Goal: Information Seeking & Learning: Learn about a topic

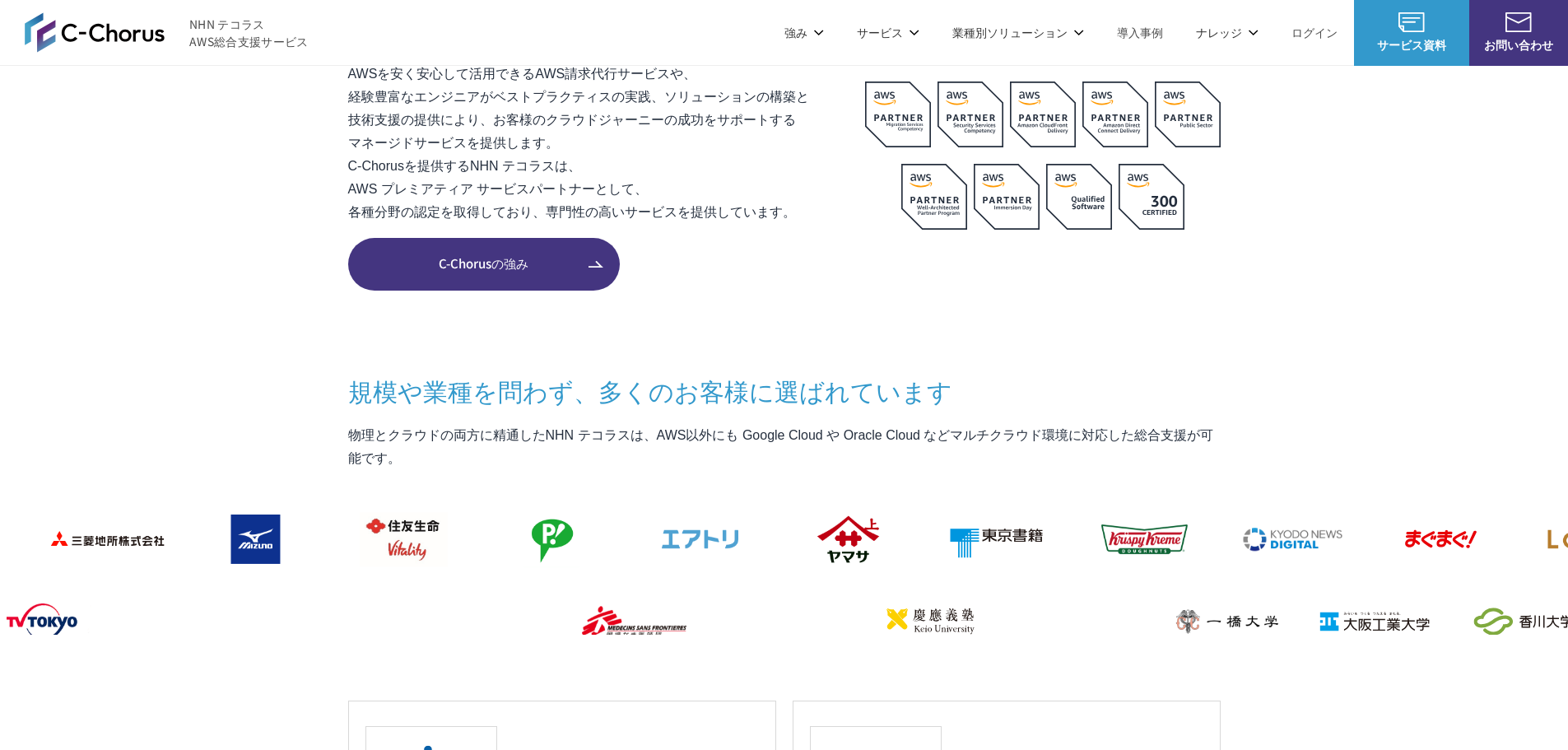
scroll to position [1236, 0]
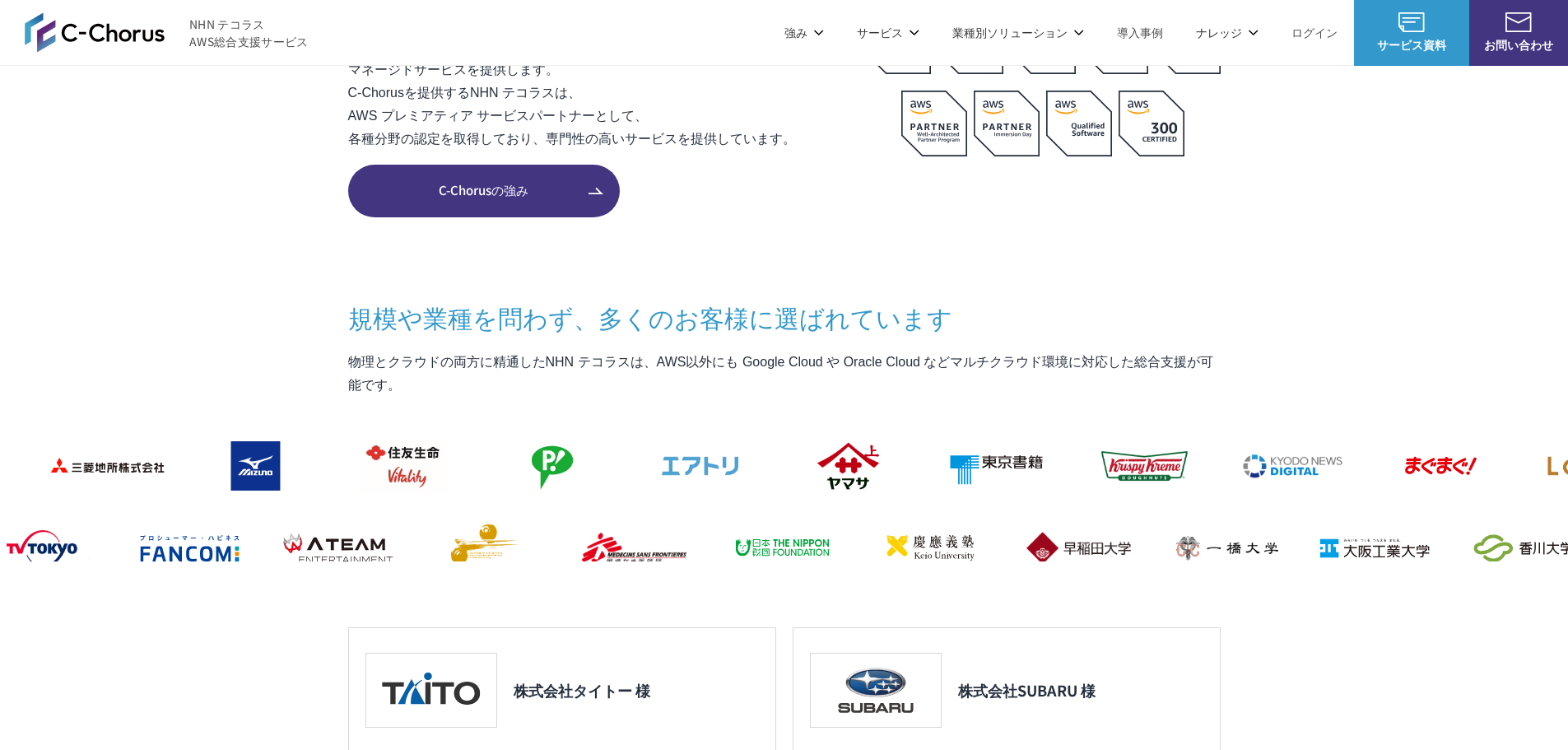
click at [513, 195] on span "C-Chorusの強み" at bounding box center [484, 191] width 272 height 19
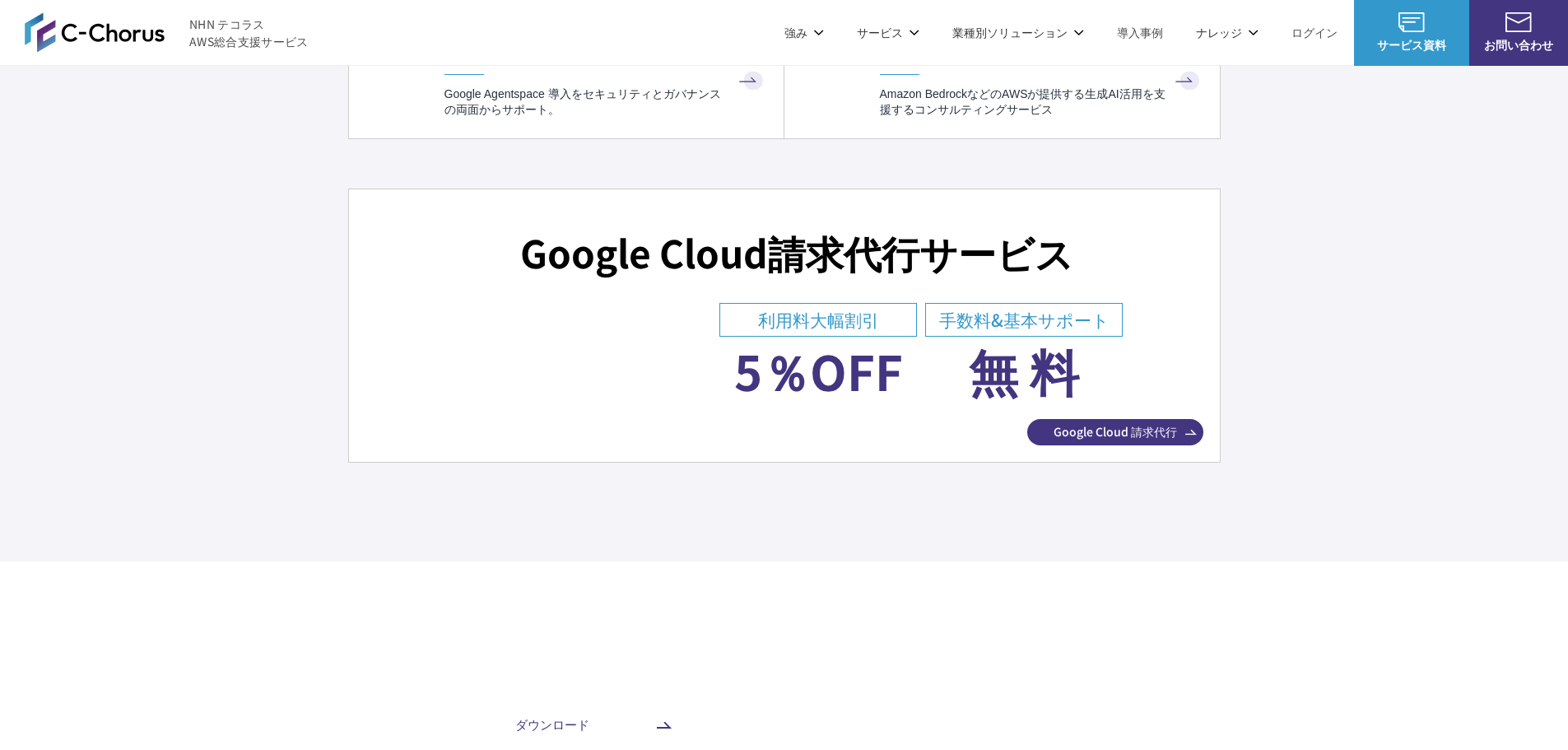
scroll to position [5765, 0]
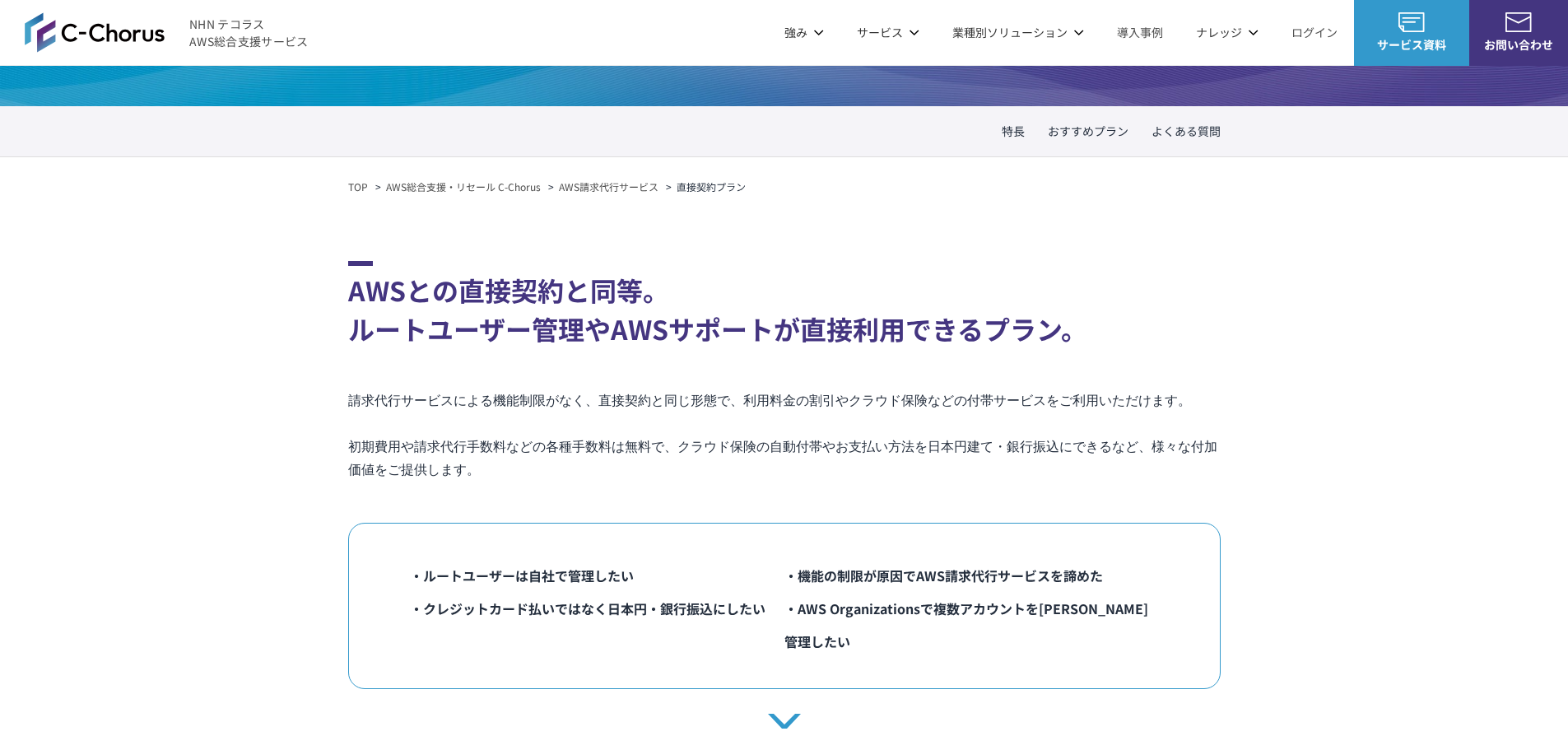
scroll to position [247, 0]
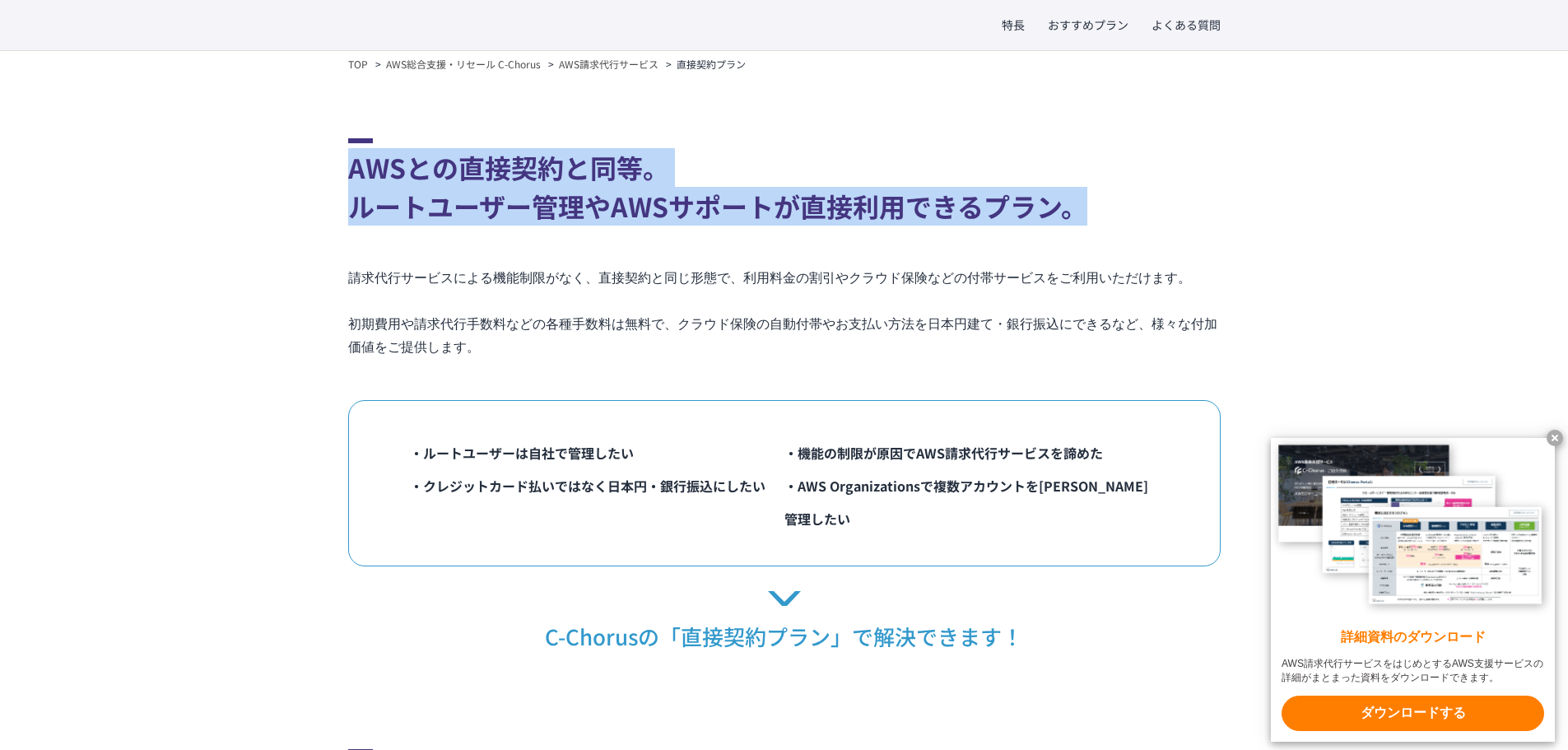
drag, startPoint x: 351, startPoint y: 175, endPoint x: 1125, endPoint y: 208, distance: 774.7
click at [1122, 207] on h2 "AWSとの直接契約と同等。 ルートユーザー管理やAWSサポートが直接利用できるプラン。" at bounding box center [784, 181] width 873 height 87
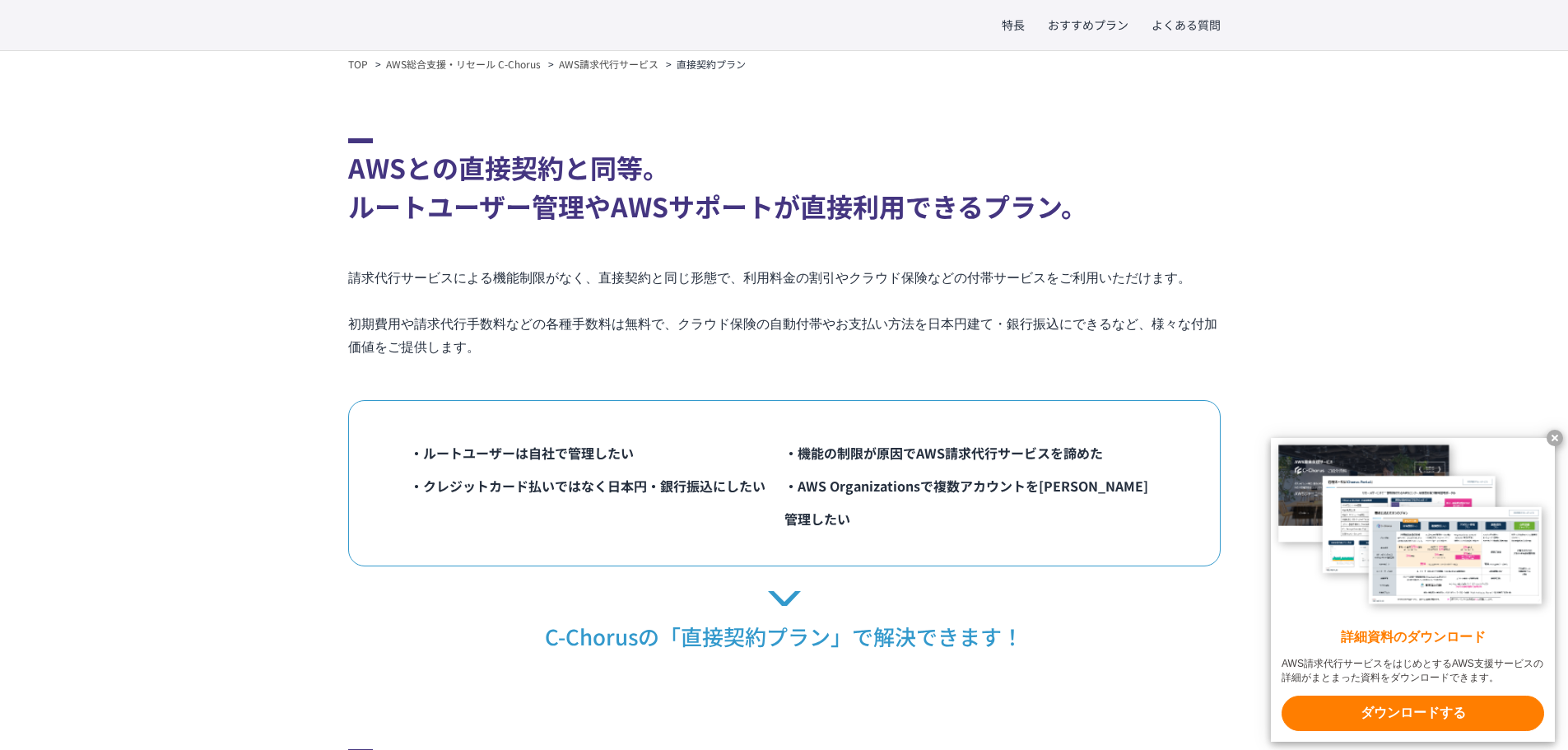
click at [644, 298] on section "AWSとの直接契約と同等。 ルートユーザー管理やAWSサポートが直接利用できるプラン。 請求代行サービスによる機能制限がなく、直接契約と同じ形態で、利用料金の…" at bounding box center [784, 394] width 873 height 513
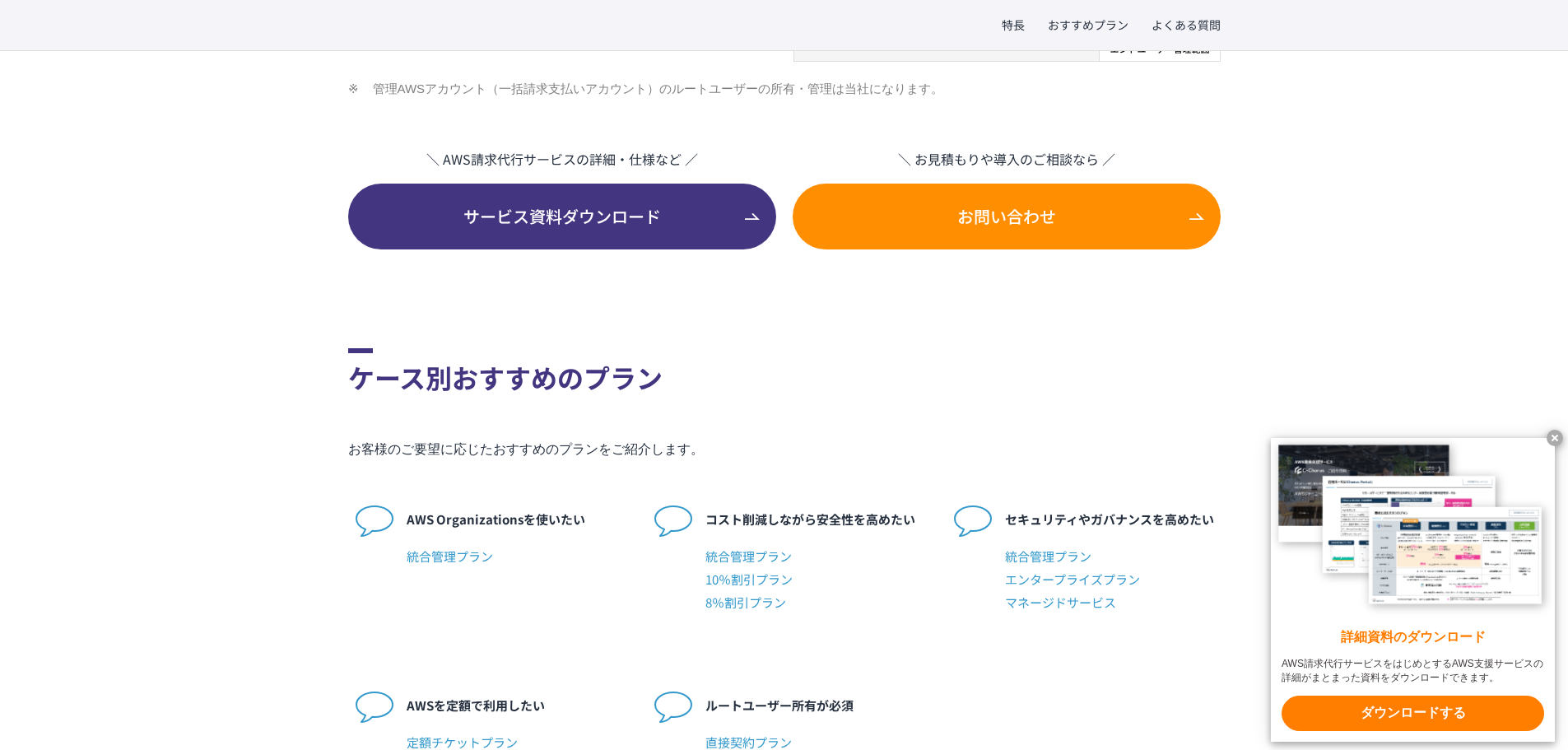
scroll to position [2553, 0]
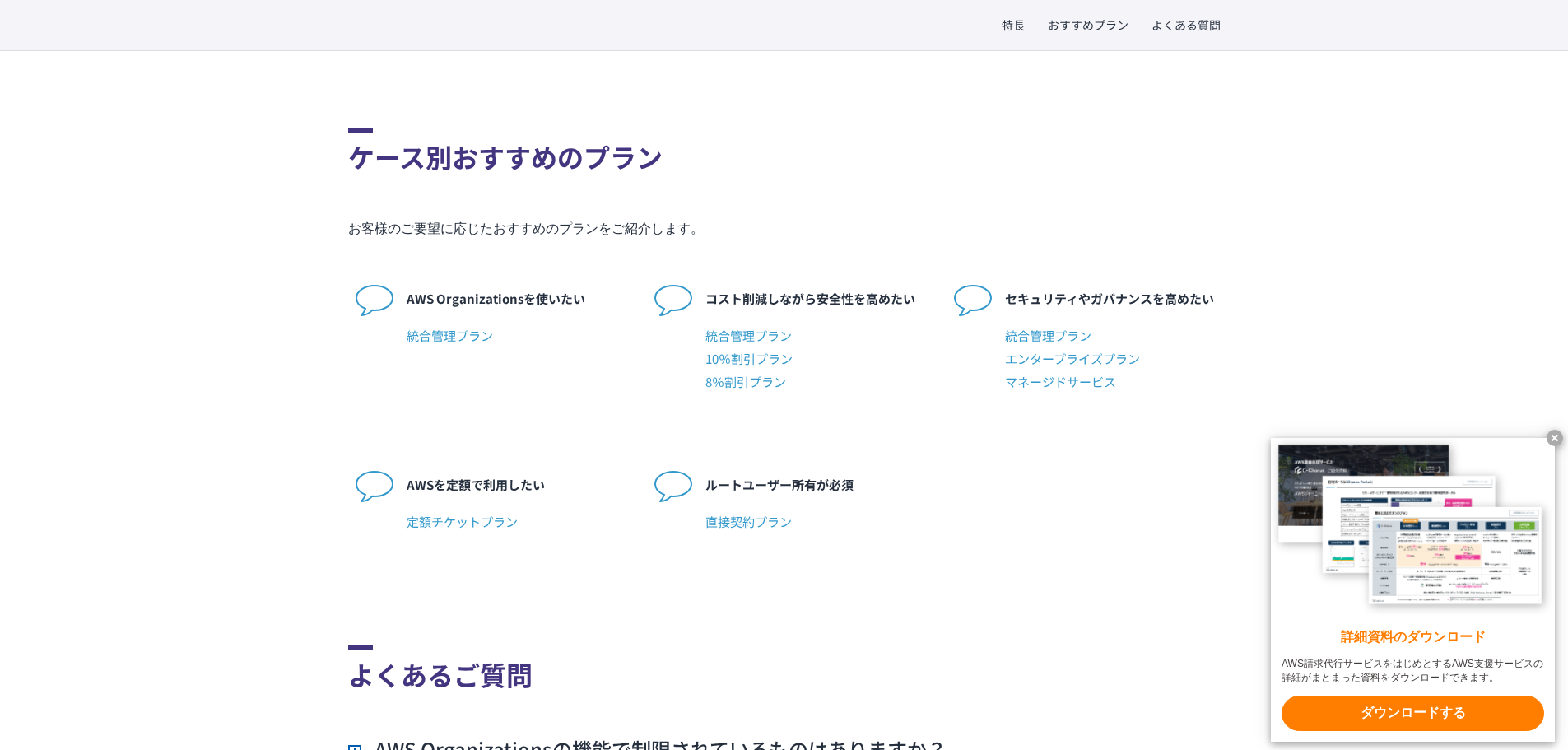
click at [736, 325] on span "統合管理プラン" at bounding box center [813, 336] width 216 height 23
click at [737, 325] on span "統合管理プラン" at bounding box center [813, 336] width 216 height 23
click at [738, 347] on span "10％割引プラン" at bounding box center [813, 358] width 216 height 23
click at [742, 370] on span "8％割引プラン" at bounding box center [813, 381] width 216 height 23
click at [737, 511] on span "直接契約プラン" at bounding box center [813, 522] width 216 height 23
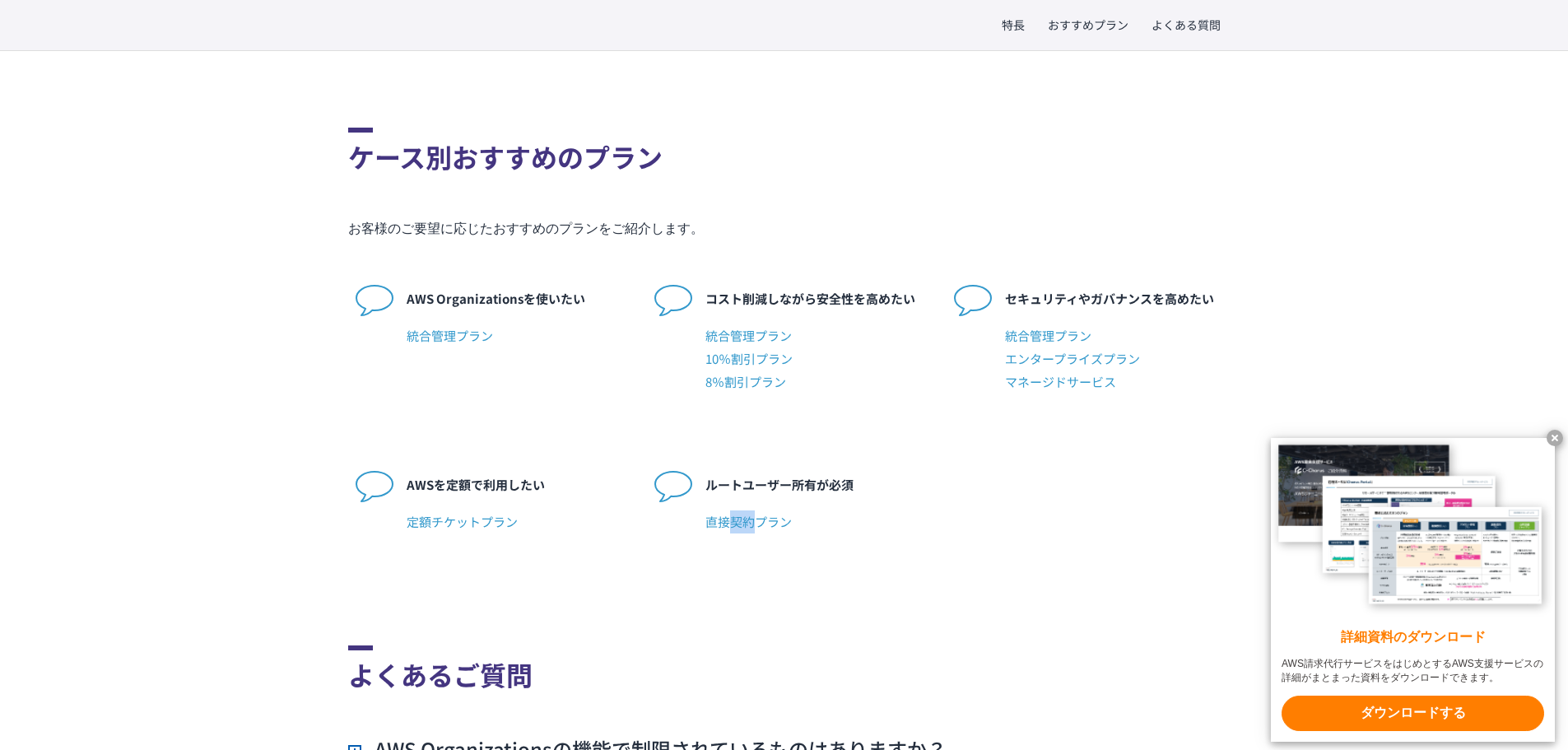
click at [737, 511] on span "直接契約プラン" at bounding box center [813, 522] width 216 height 23
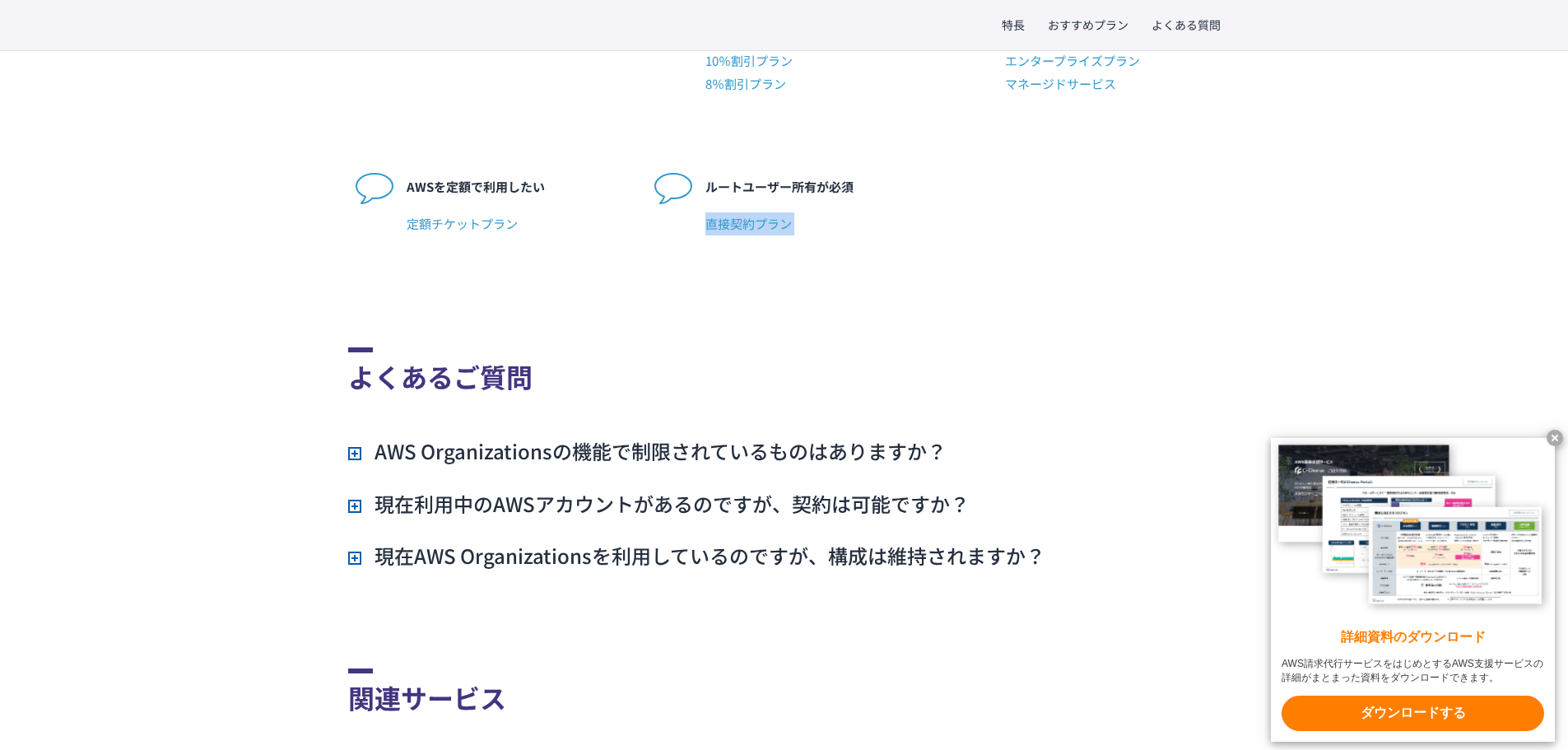
scroll to position [3047, 0]
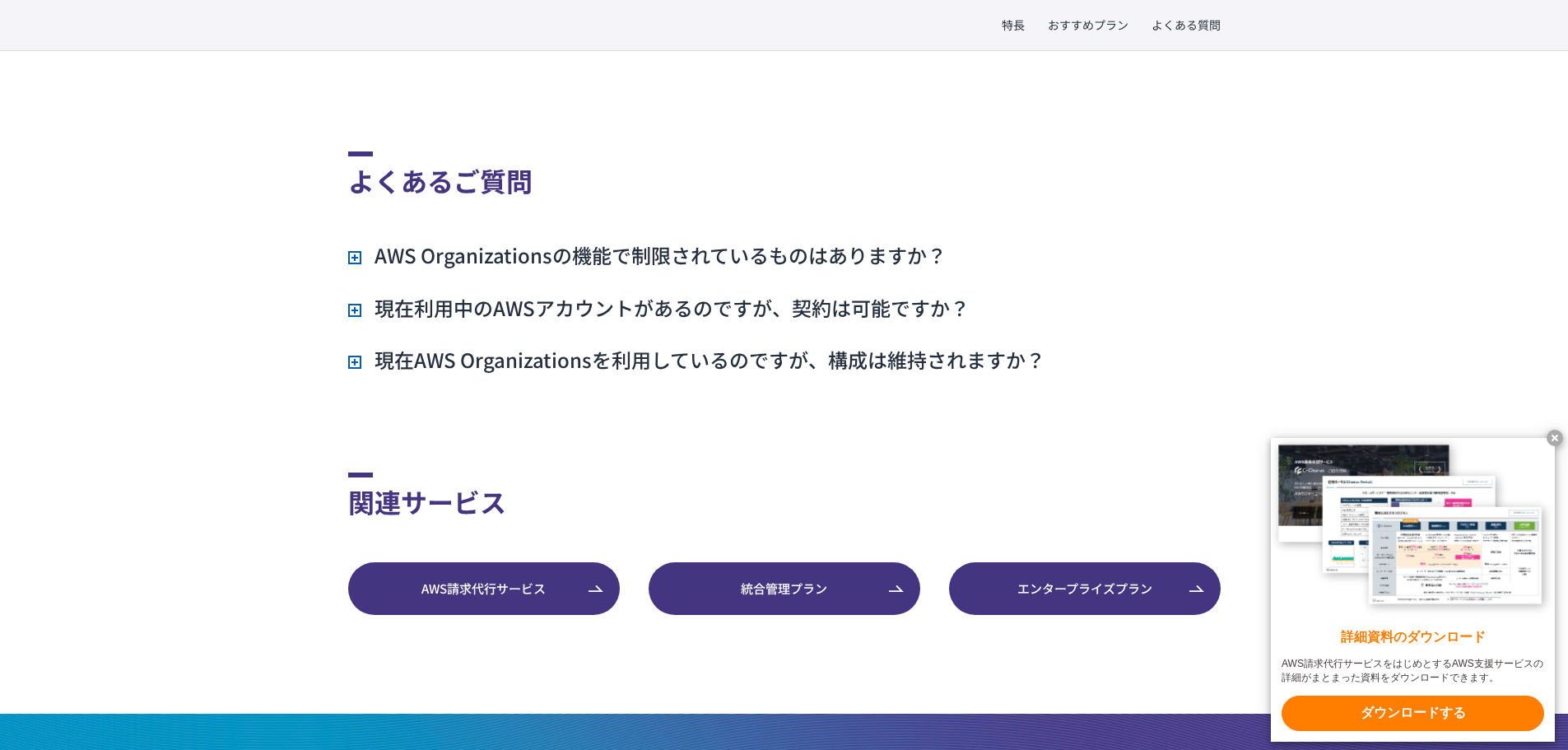
click at [772, 580] on span "統合管理プラン" at bounding box center [784, 589] width 272 height 19
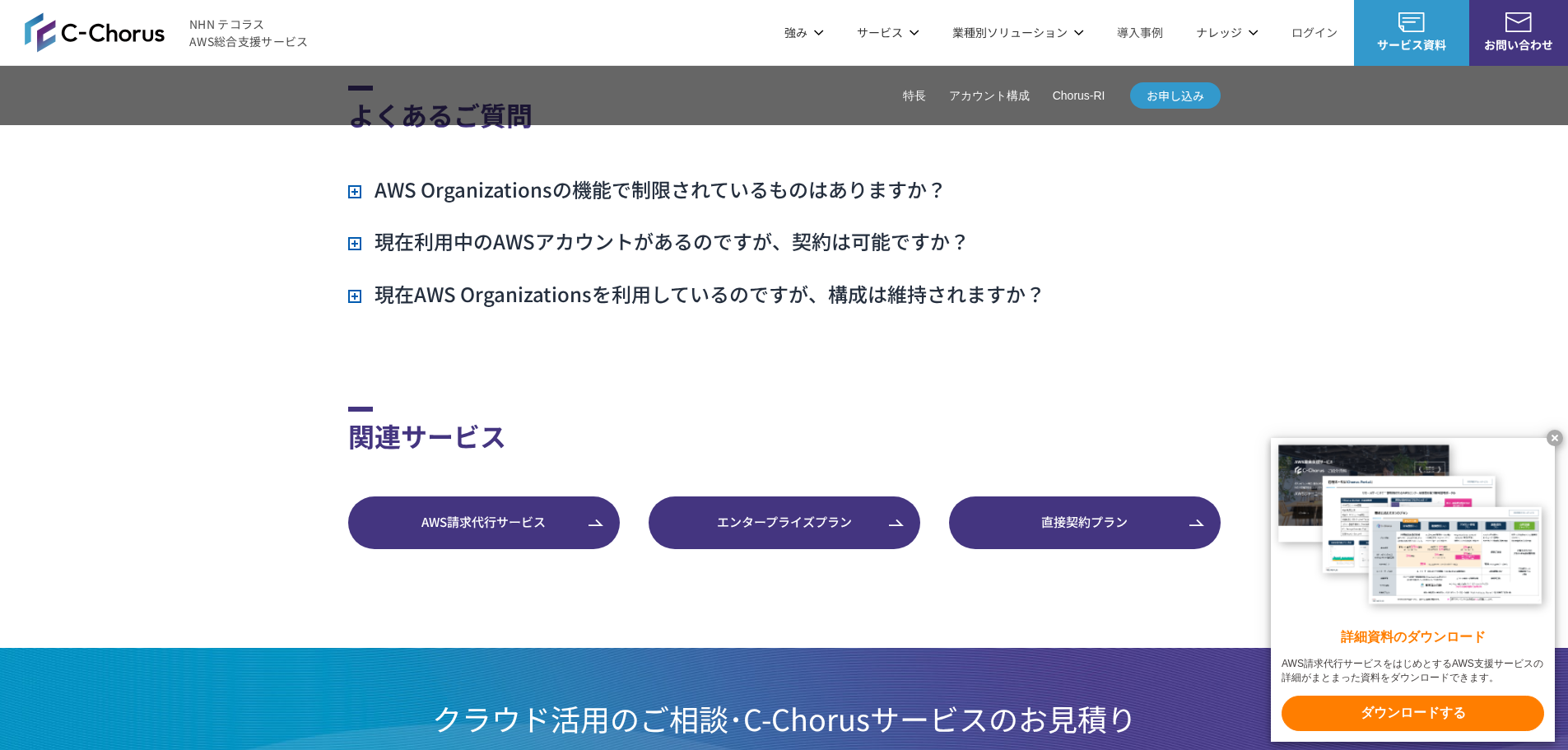
scroll to position [4354, 0]
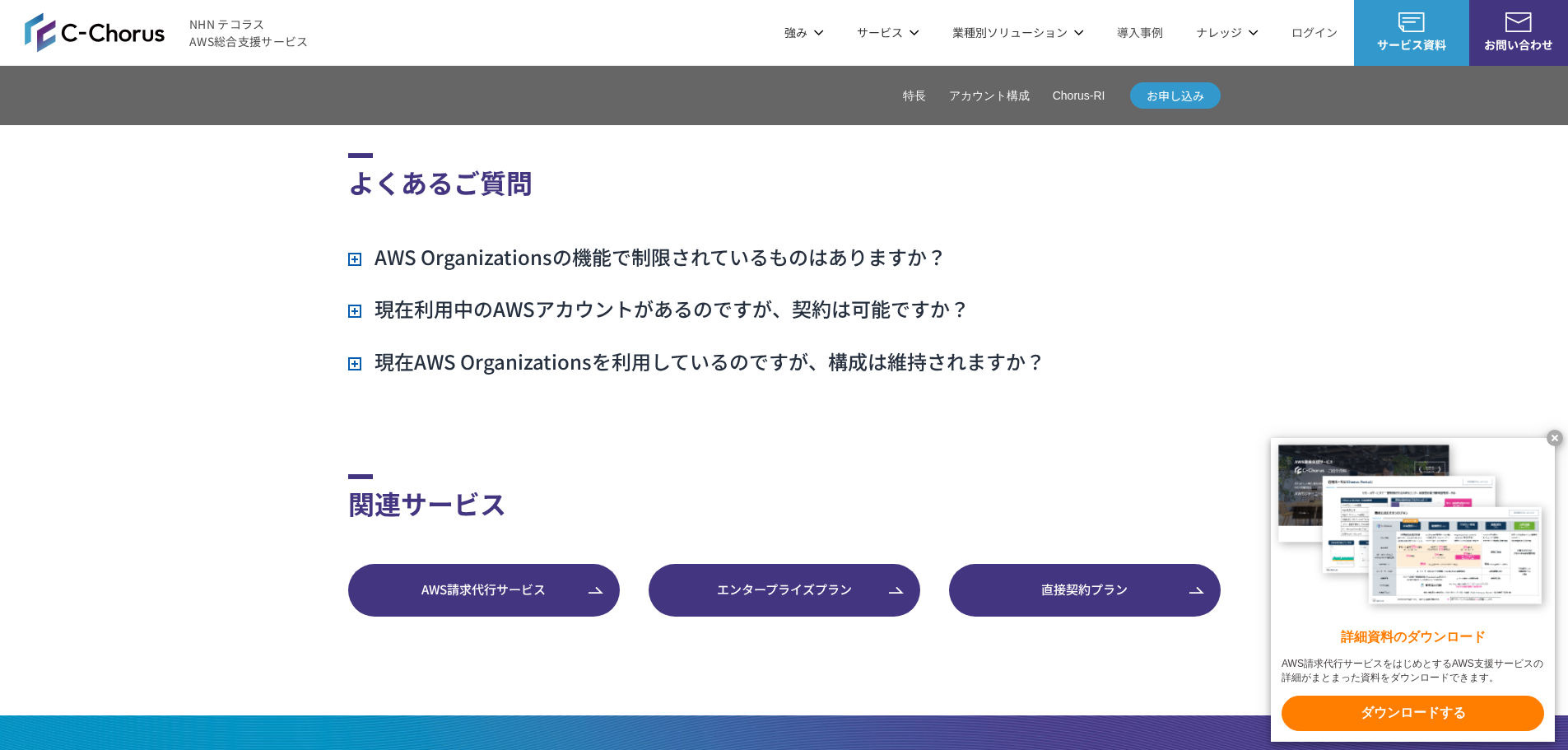
click at [1234, 23] on li "ナレッジ ナレッジ ホワイトペーパー AWS・Google Cloud コラム TechBlog メールマガジン IT Tips Magazine 資料を請求…" at bounding box center [1227, 32] width 96 height 65
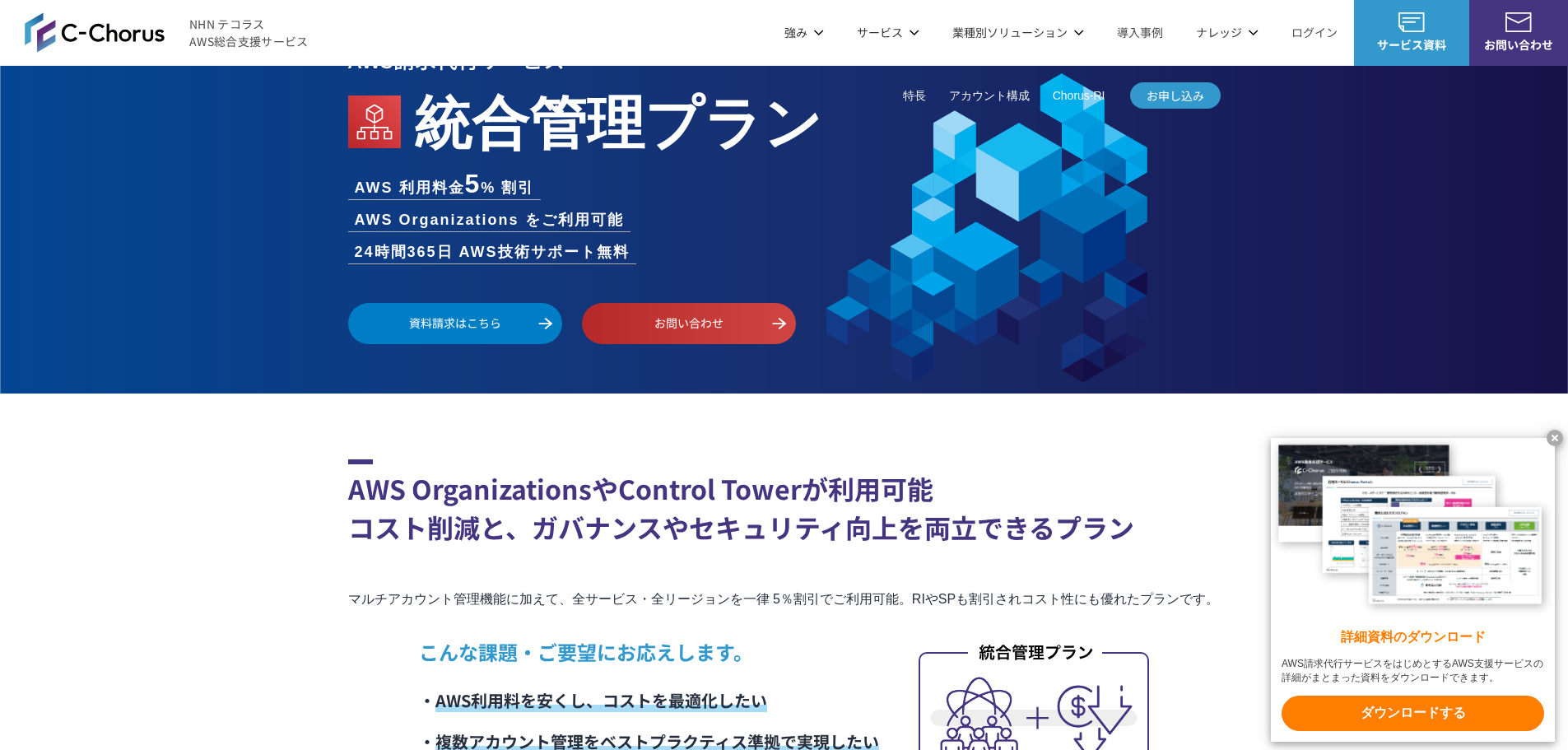
scroll to position [0, 0]
